Goal: Task Accomplishment & Management: Manage account settings

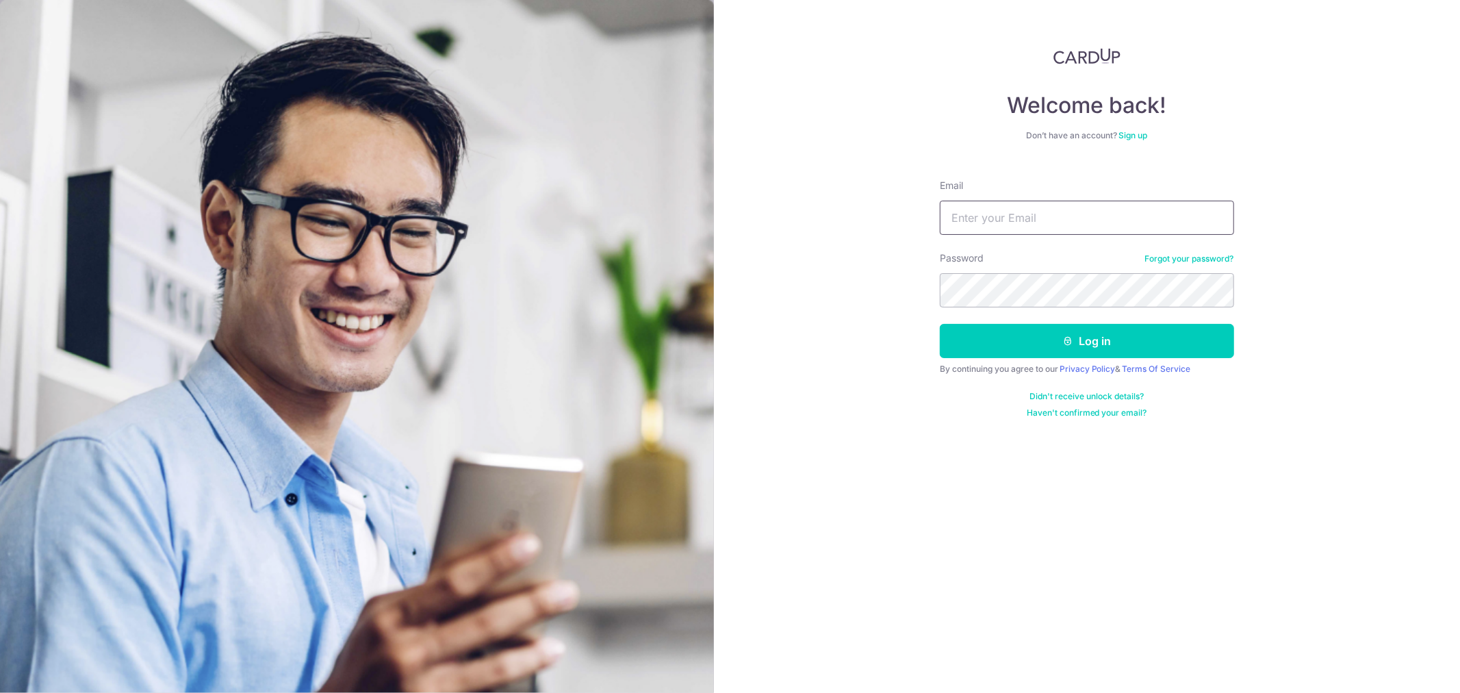
click at [1070, 218] on input "Email" at bounding box center [1087, 218] width 294 height 34
type input "[EMAIL_ADDRESS][DOMAIN_NAME]"
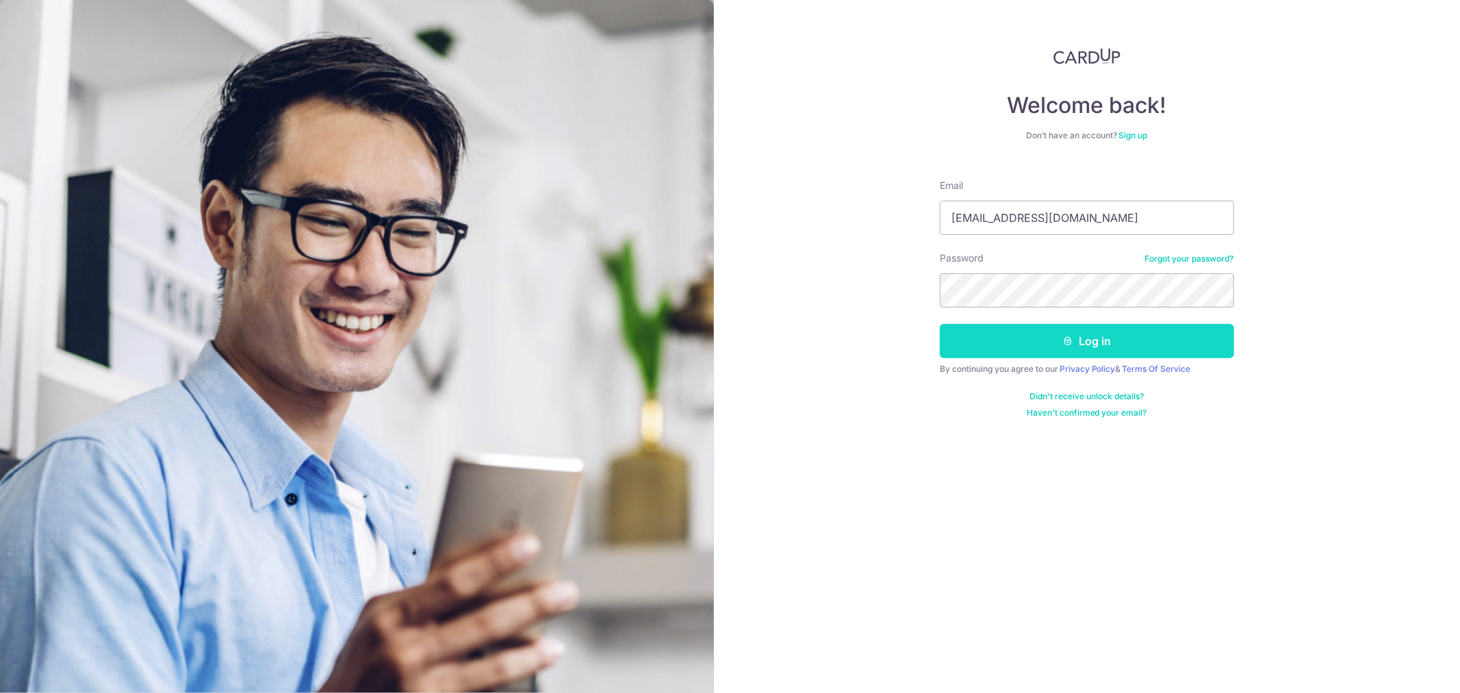
click at [1038, 332] on button "Log in" at bounding box center [1087, 341] width 294 height 34
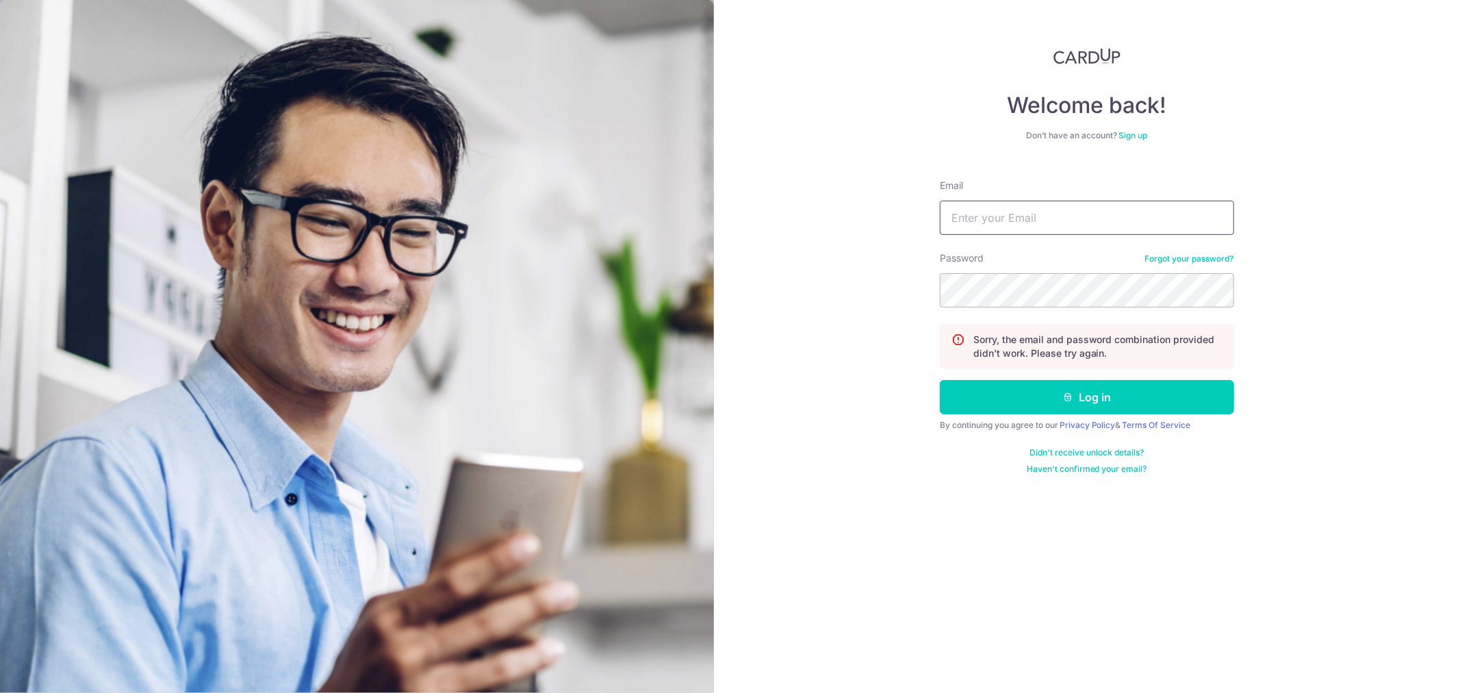
click at [1002, 219] on input "Email" at bounding box center [1087, 218] width 294 height 34
type input "A"
type input "[EMAIL_ADDRESS][DOMAIN_NAME]"
click at [940, 380] on button "Log in" at bounding box center [1087, 397] width 294 height 34
click at [1008, 216] on input "Email" at bounding box center [1087, 218] width 294 height 34
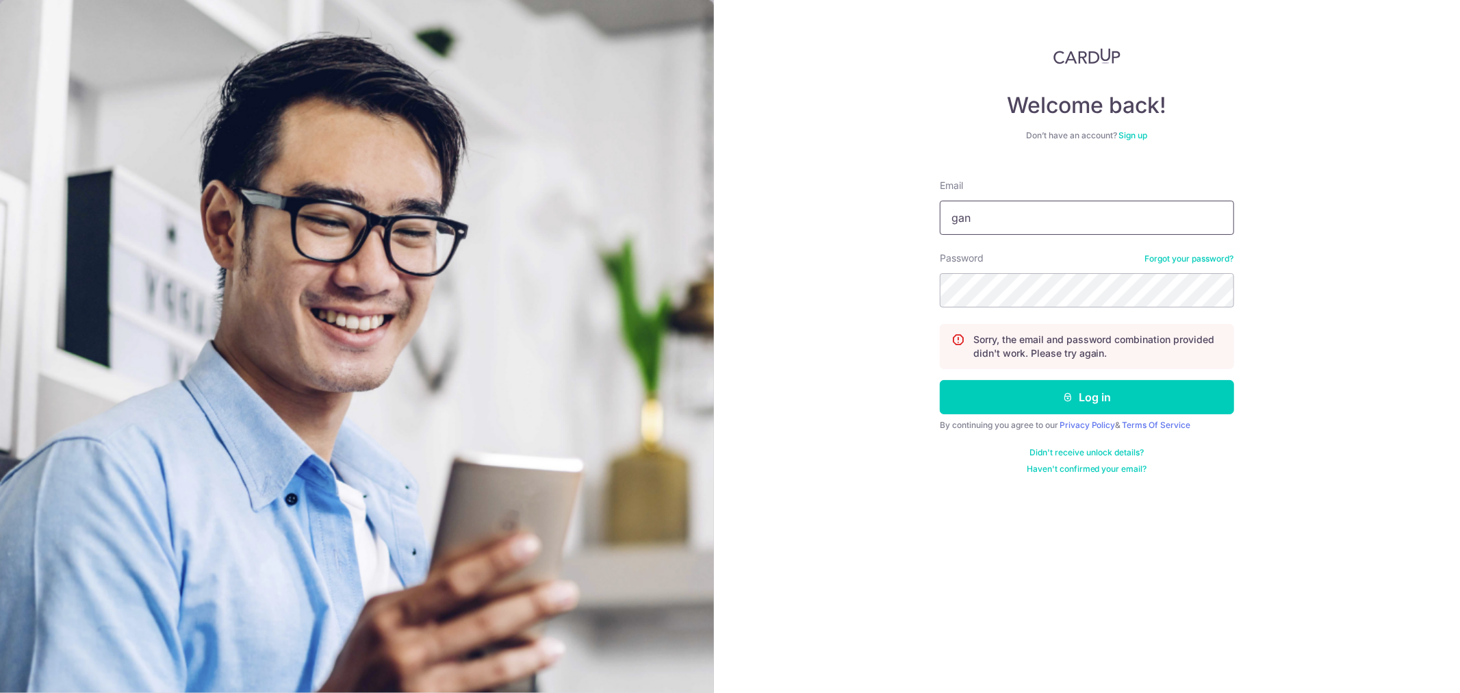
type input "[EMAIL_ADDRESS][DOMAIN_NAME]"
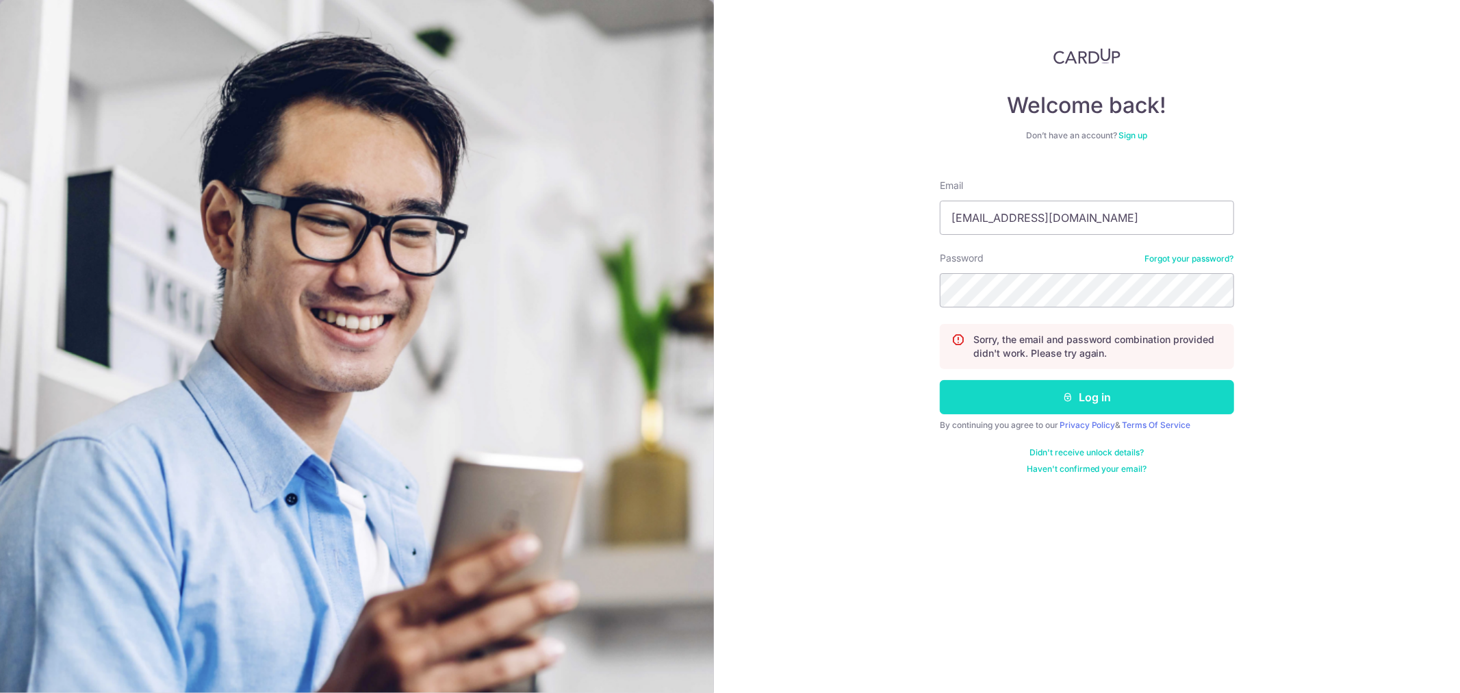
click at [1068, 387] on button "Log in" at bounding box center [1087, 397] width 294 height 34
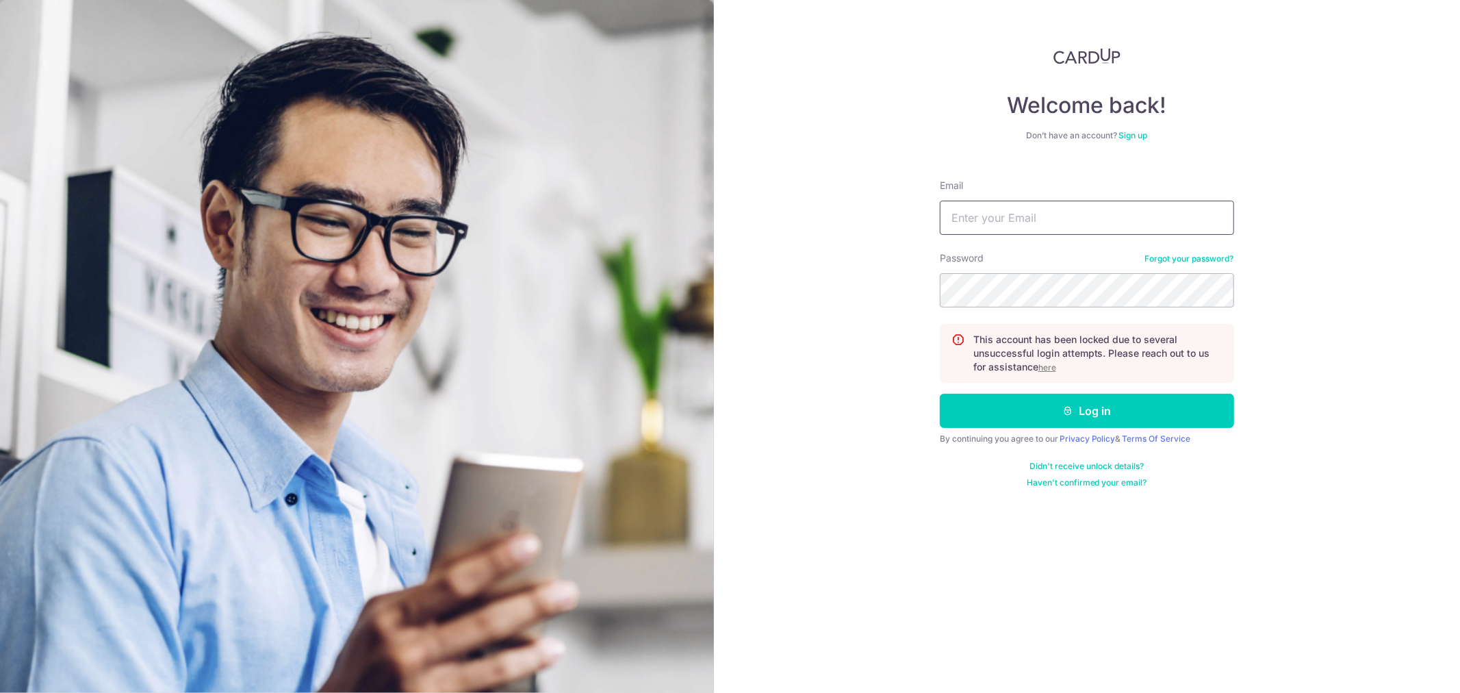
click at [996, 228] on input "Email" at bounding box center [1087, 218] width 294 height 34
type input "[EMAIL_ADDRESS][DOMAIN_NAME]"
click at [1116, 409] on button "Log in" at bounding box center [1087, 411] width 294 height 34
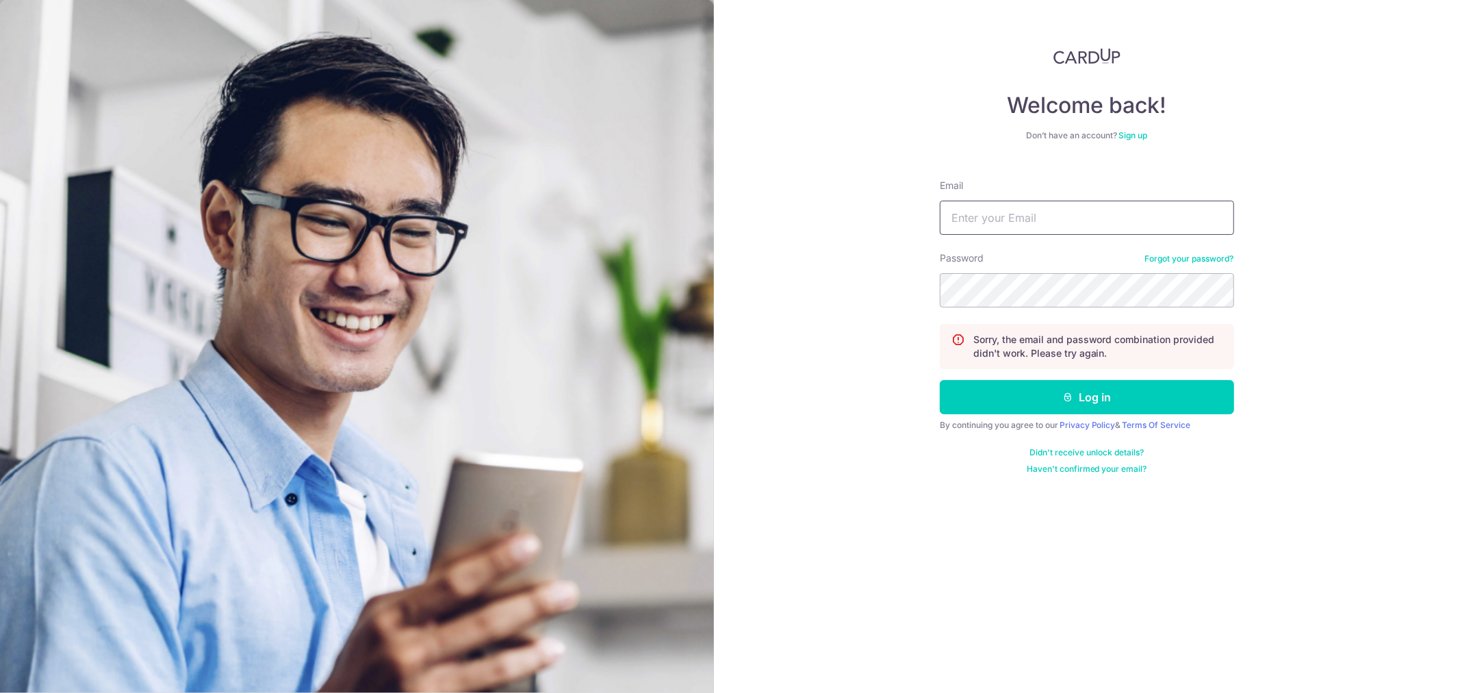
click at [1140, 229] on input "Email" at bounding box center [1087, 218] width 294 height 34
click at [1168, 347] on p "Sorry, the email and password combination provided didn't work. Please try agai…" at bounding box center [1097, 346] width 249 height 27
click at [1027, 217] on input "Email" at bounding box center [1087, 218] width 294 height 34
type input "ganpc88@gmail.com"
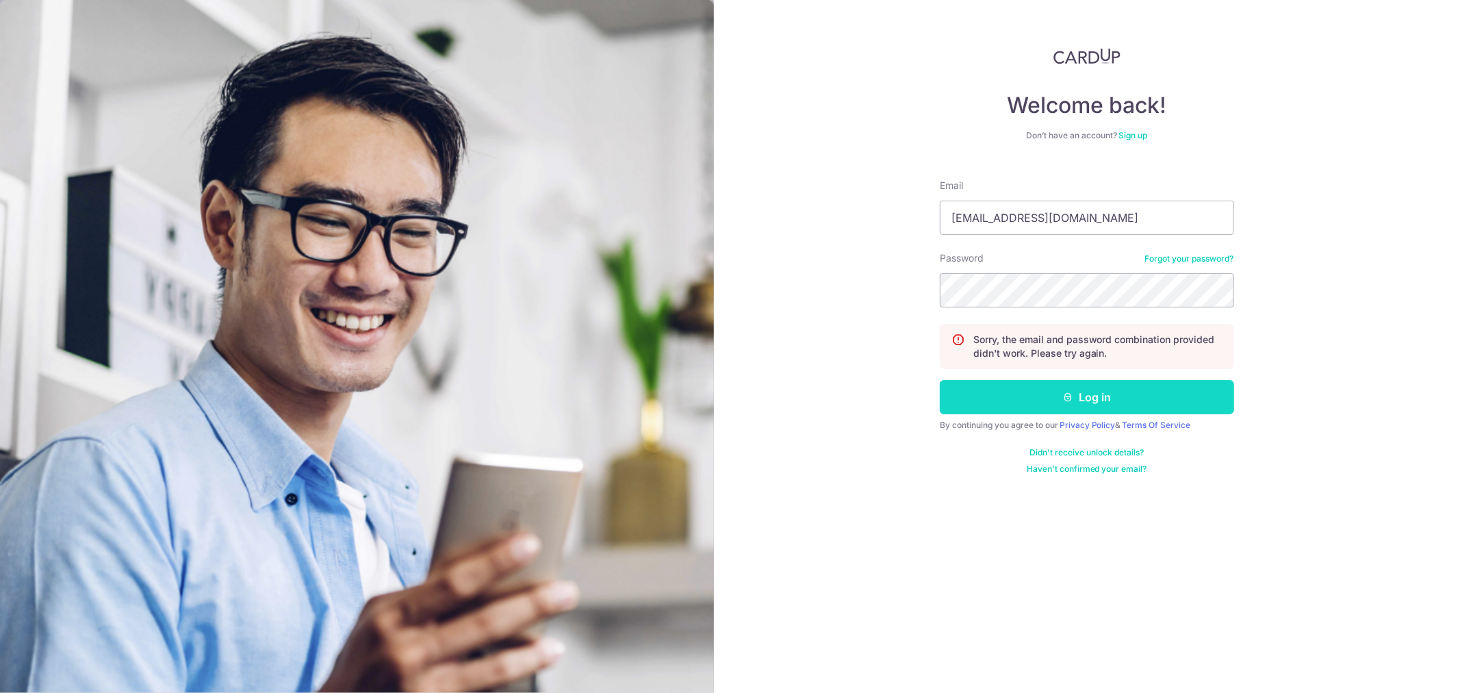
click at [1064, 396] on icon "submit" at bounding box center [1067, 397] width 11 height 11
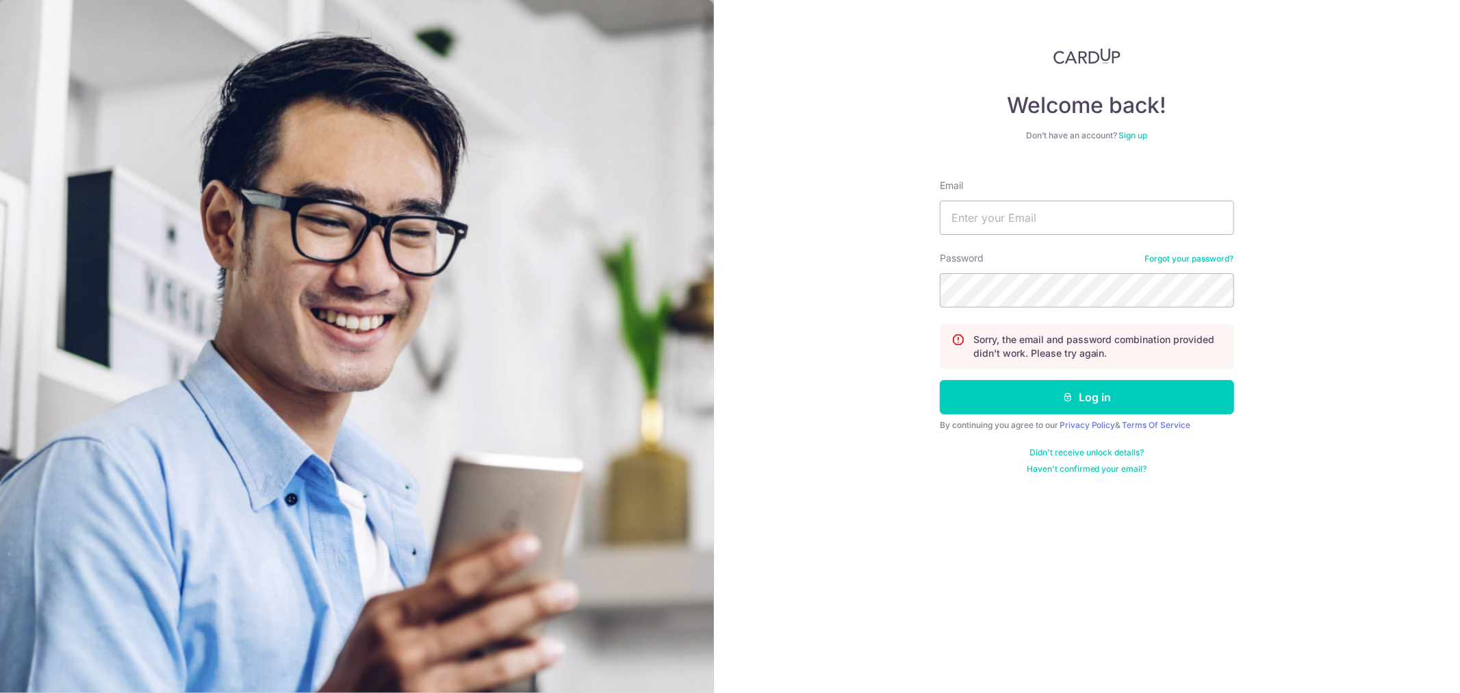
drag, startPoint x: 1069, startPoint y: 350, endPoint x: 1153, endPoint y: 353, distance: 83.6
click at [1153, 353] on p "Sorry, the email and password combination provided didn't work. Please try agai…" at bounding box center [1097, 346] width 249 height 27
click at [1017, 216] on input "Email" at bounding box center [1087, 218] width 294 height 34
type input "ganpc88@gmail.com"
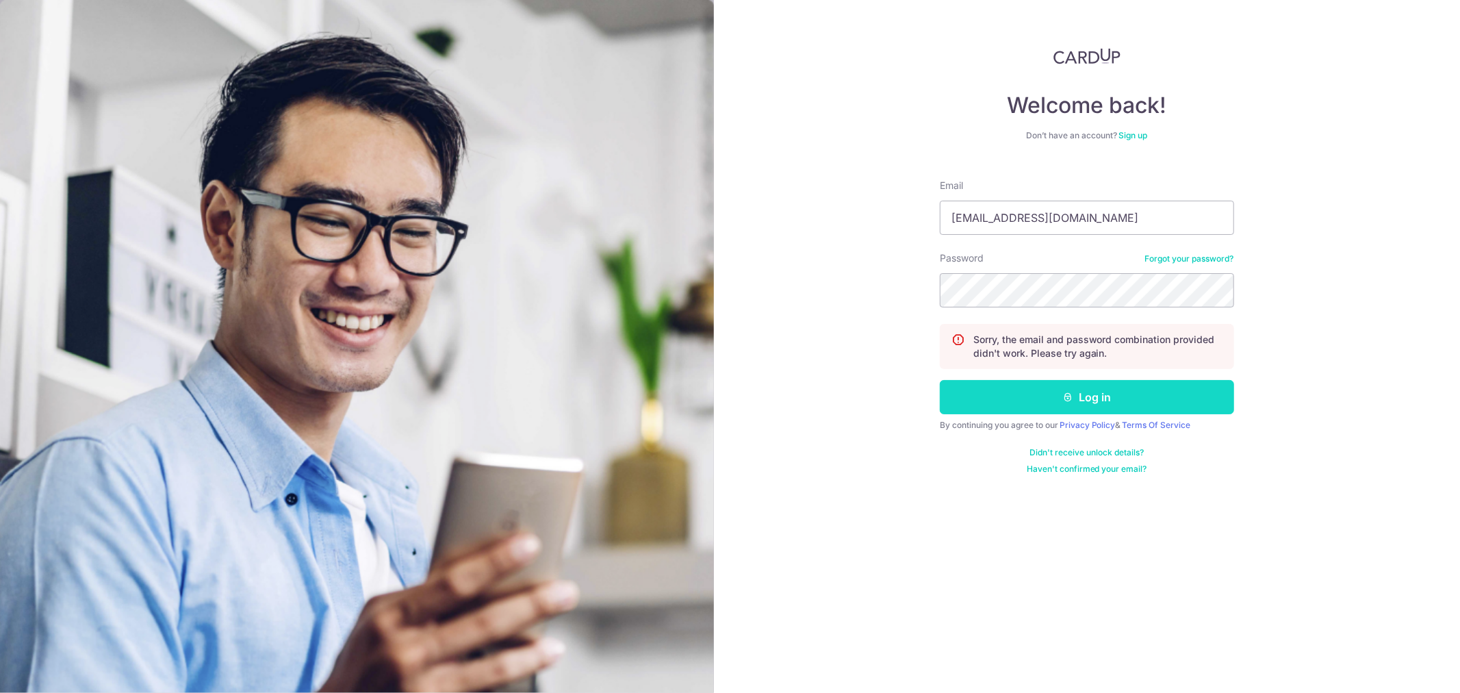
click at [1112, 397] on button "Log in" at bounding box center [1087, 397] width 294 height 34
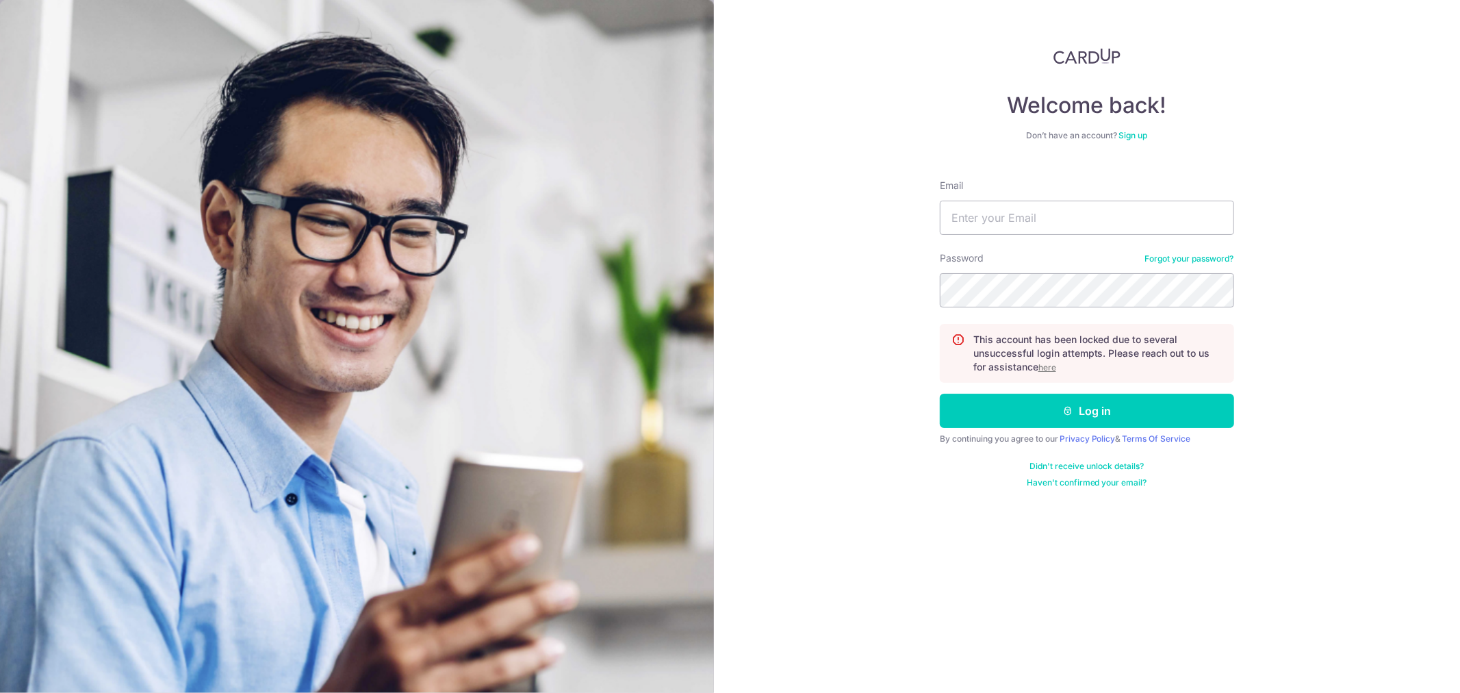
click at [1052, 366] on u "here" at bounding box center [1047, 367] width 18 height 10
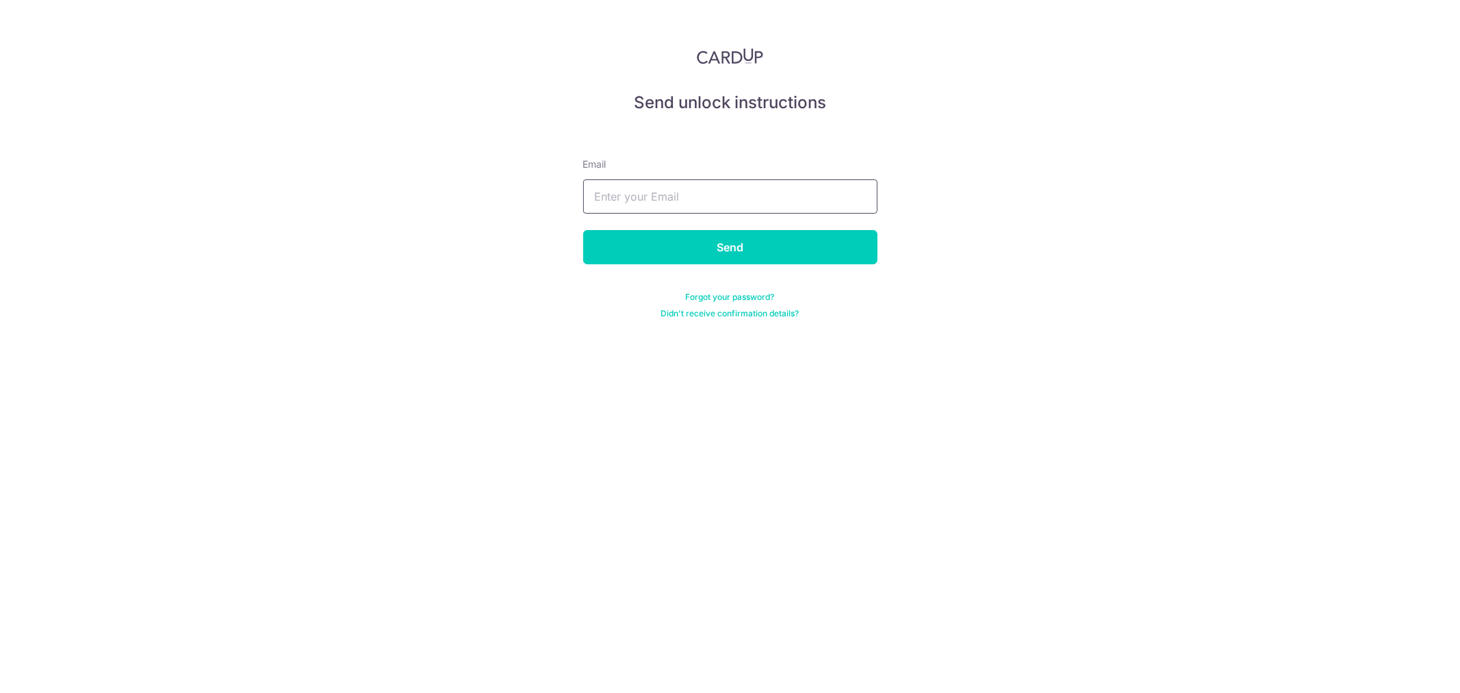
click at [664, 183] on input "text" at bounding box center [730, 196] width 294 height 34
type input "ganpc88@gmail.com"
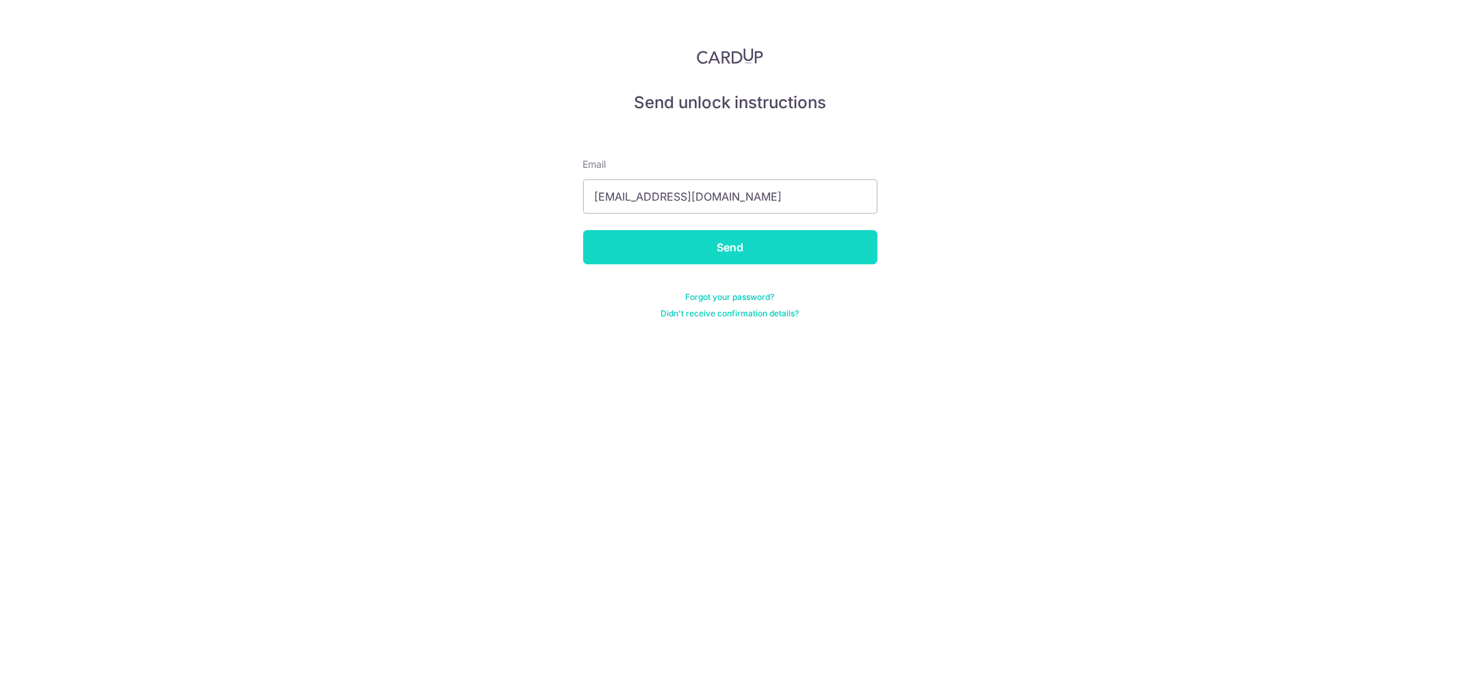
click at [704, 242] on input "Send" at bounding box center [730, 247] width 294 height 34
